Goal: Information Seeking & Learning: Learn about a topic

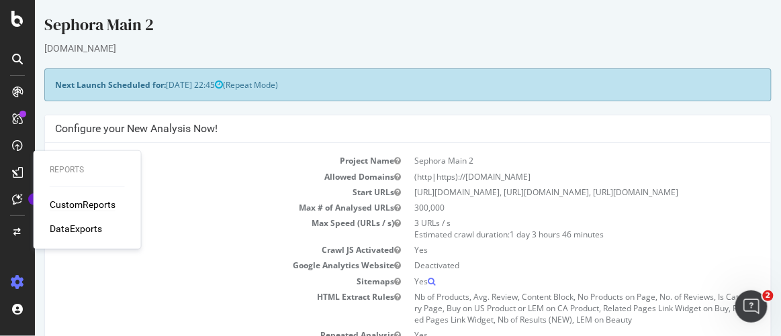
click at [81, 200] on div "CustomReports" at bounding box center [83, 204] width 66 height 13
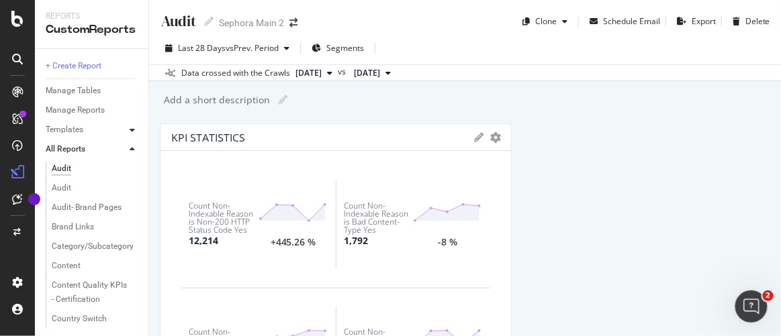
click at [133, 130] on icon at bounding box center [132, 130] width 5 height 8
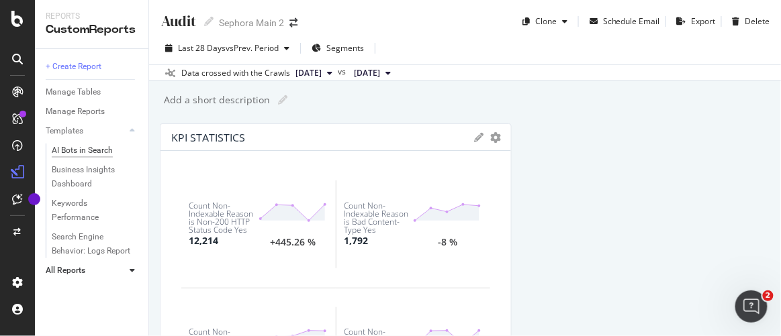
click at [93, 152] on div "AI Bots in Search" at bounding box center [82, 151] width 61 height 14
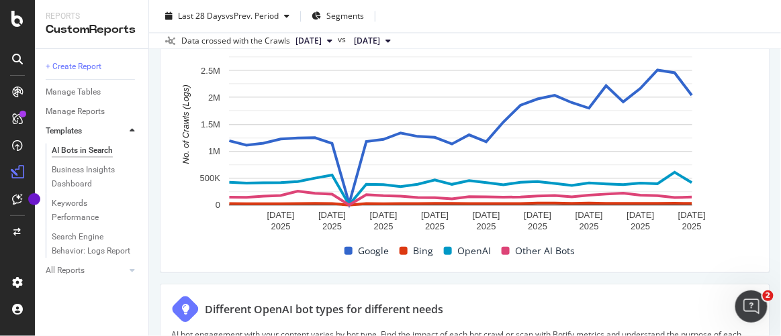
scroll to position [610, 0]
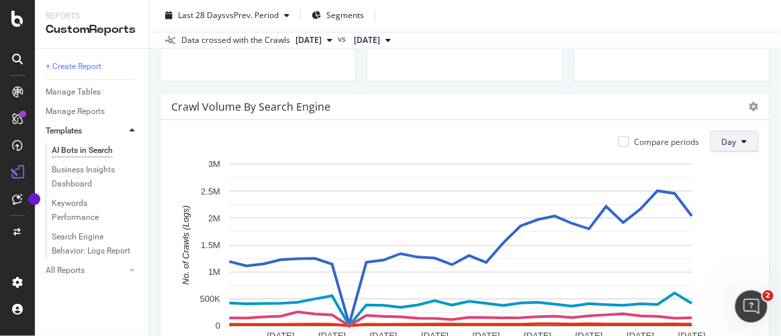
click at [723, 148] on span "Day" at bounding box center [729, 141] width 15 height 11
click at [733, 212] on span "Week" at bounding box center [726, 214] width 24 height 12
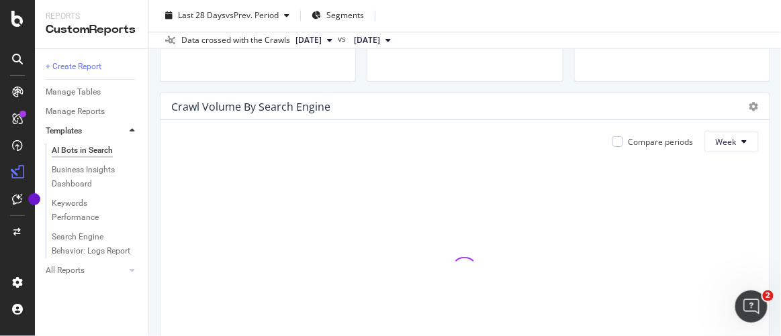
scroll to position [671, 0]
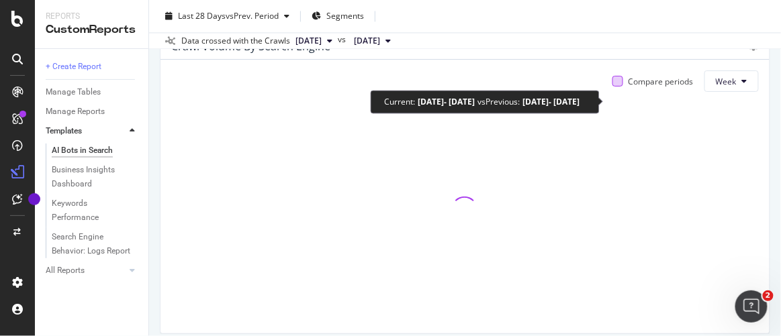
click at [612, 87] on div at bounding box center [617, 81] width 11 height 11
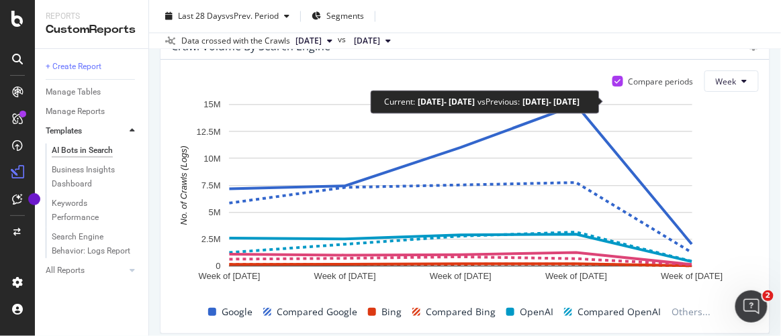
click at [614, 85] on icon at bounding box center [617, 81] width 6 height 7
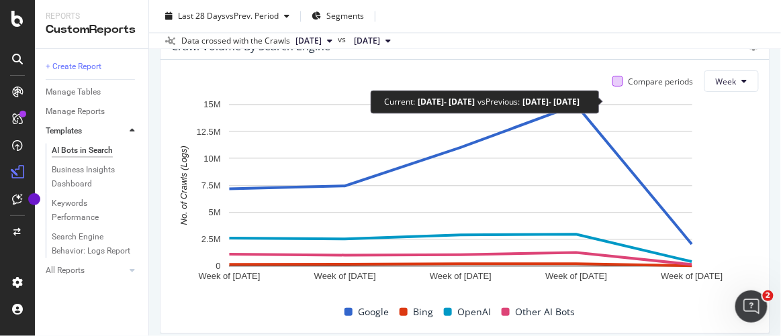
click at [612, 87] on div at bounding box center [617, 81] width 11 height 11
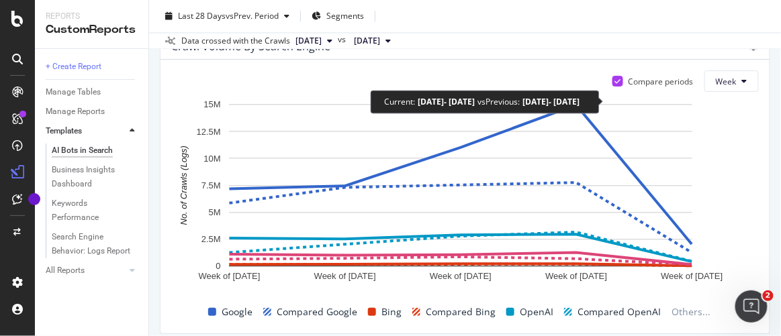
click at [613, 87] on div at bounding box center [617, 81] width 11 height 11
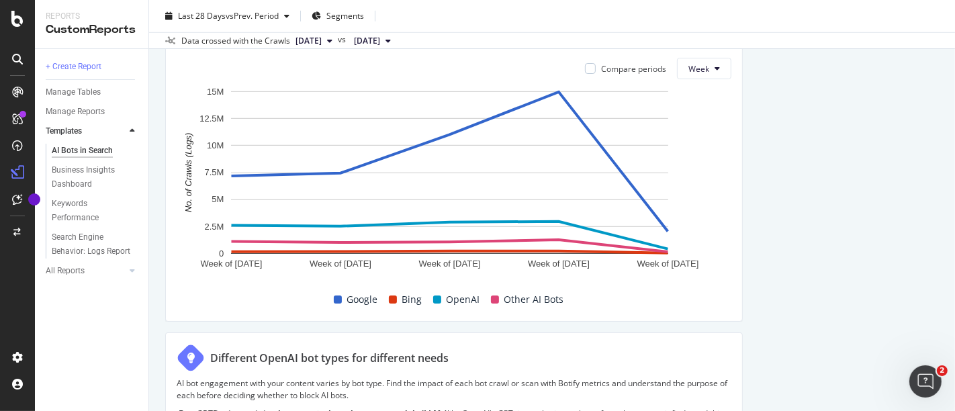
scroll to position [637, 0]
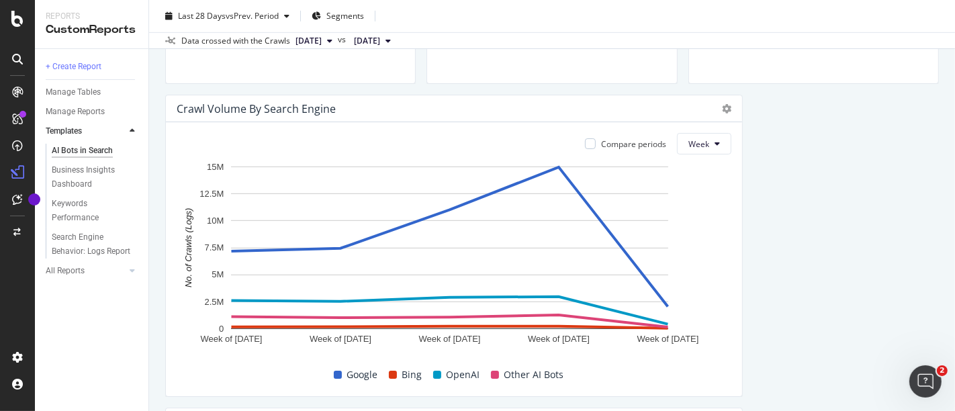
click at [702, 148] on button "Week" at bounding box center [704, 143] width 54 height 21
click at [681, 220] on span "Month" at bounding box center [693, 218] width 24 height 12
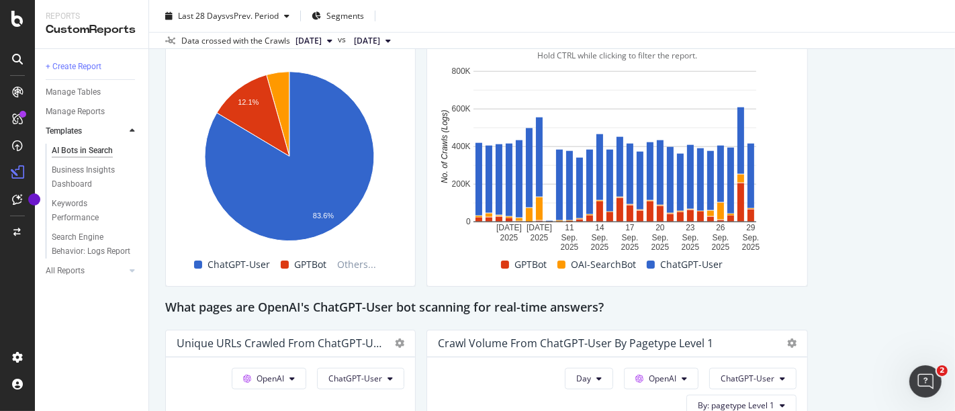
scroll to position [1159, 0]
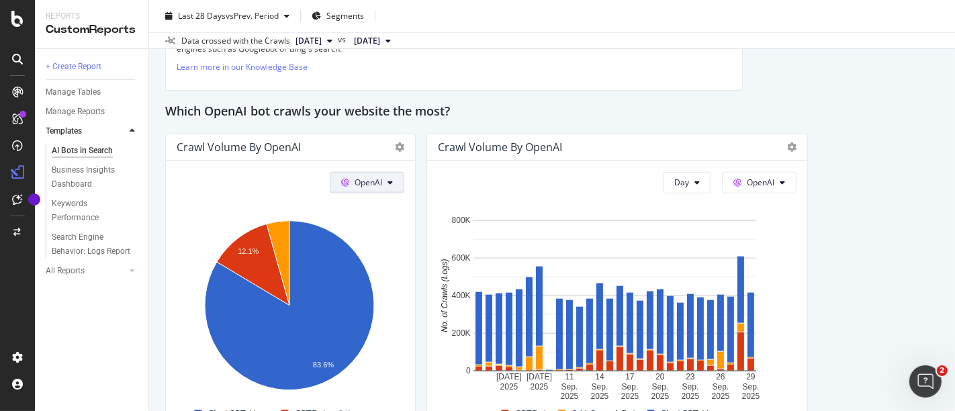
click at [370, 184] on span "OpenAI" at bounding box center [369, 182] width 28 height 11
click at [780, 204] on div "This report shows AI bot interaction with your website and its impact on your o…" at bounding box center [552, 327] width 774 height 2715
click at [780, 183] on icon at bounding box center [782, 183] width 5 height 8
click at [780, 197] on div "This report shows AI bot interaction with your website and its impact on your o…" at bounding box center [552, 327] width 774 height 2715
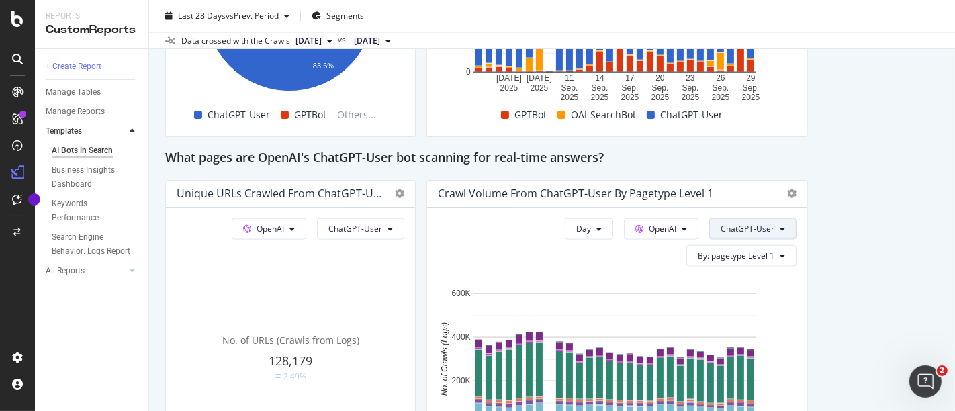
click at [780, 225] on icon at bounding box center [782, 229] width 5 height 8
click at [780, 233] on div "This report shows AI bot interaction with your website and its impact on your o…" at bounding box center [552, 28] width 774 height 2715
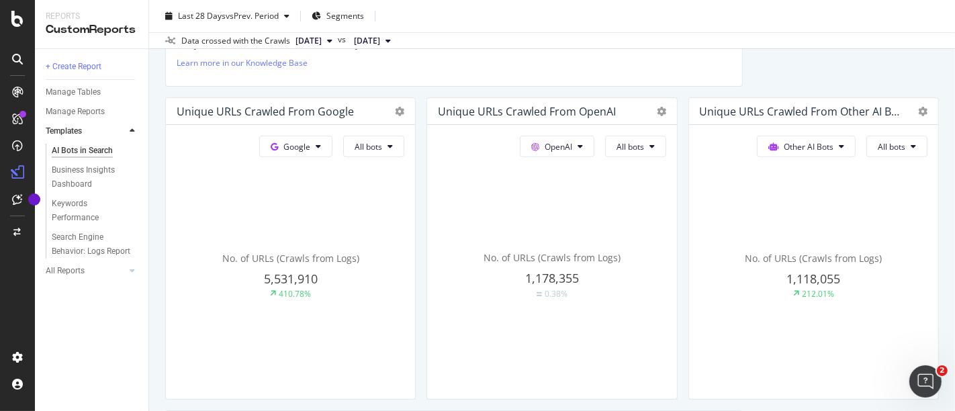
scroll to position [338, 0]
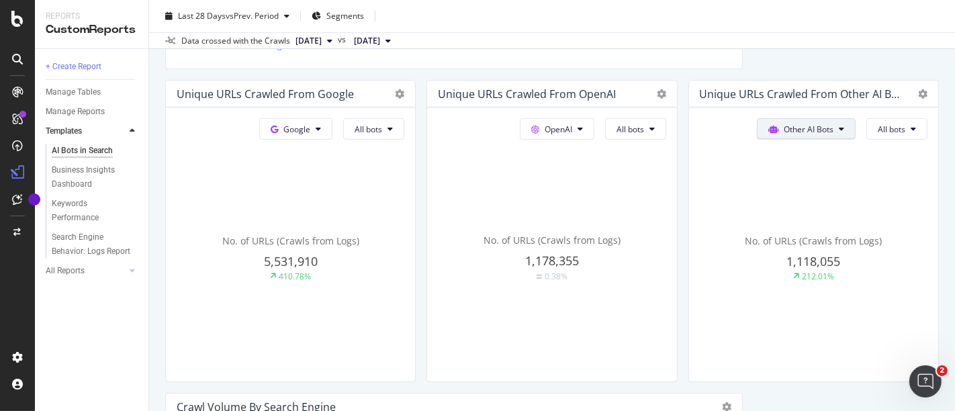
click at [780, 119] on button "Other AI Bots" at bounding box center [806, 128] width 99 height 21
click at [780, 133] on button "Other AI Bots" at bounding box center [806, 128] width 99 height 21
click at [780, 208] on span "OpenAI" at bounding box center [806, 203] width 52 height 12
click at [780, 120] on button "OpenAI" at bounding box center [818, 128] width 75 height 21
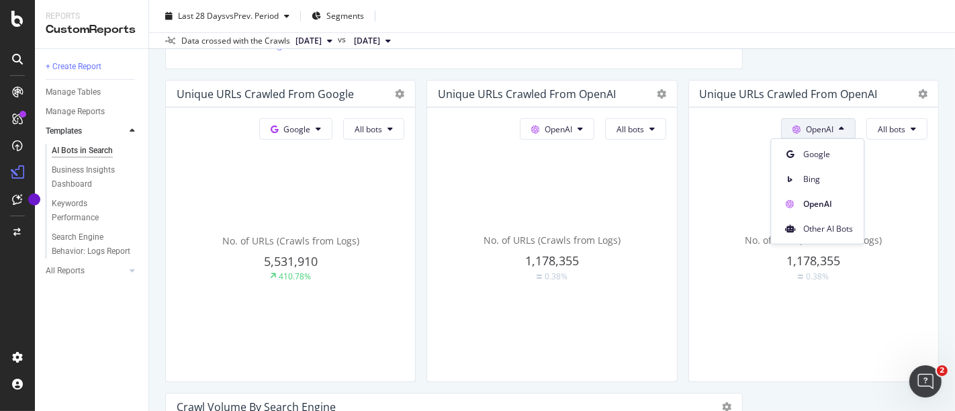
click at [780, 171] on div "Bing" at bounding box center [817, 178] width 93 height 19
